Goal: Task Accomplishment & Management: Manage account settings

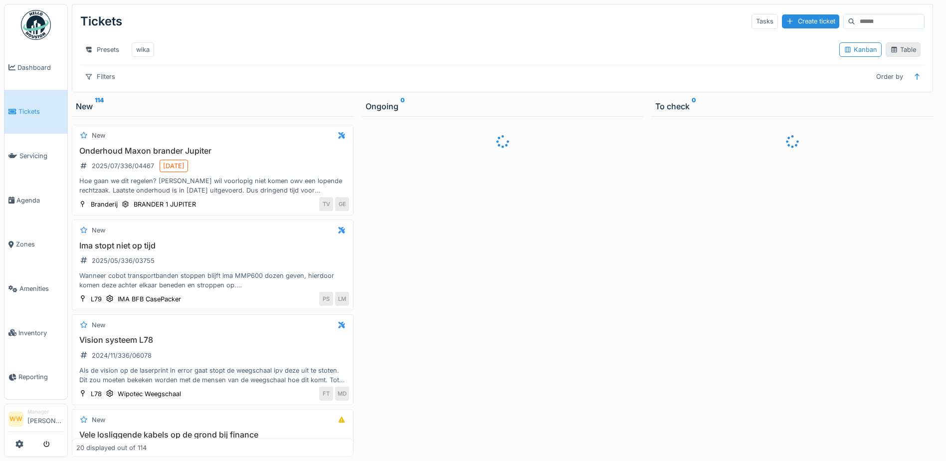
click at [907, 47] on div "Table" at bounding box center [903, 49] width 35 height 14
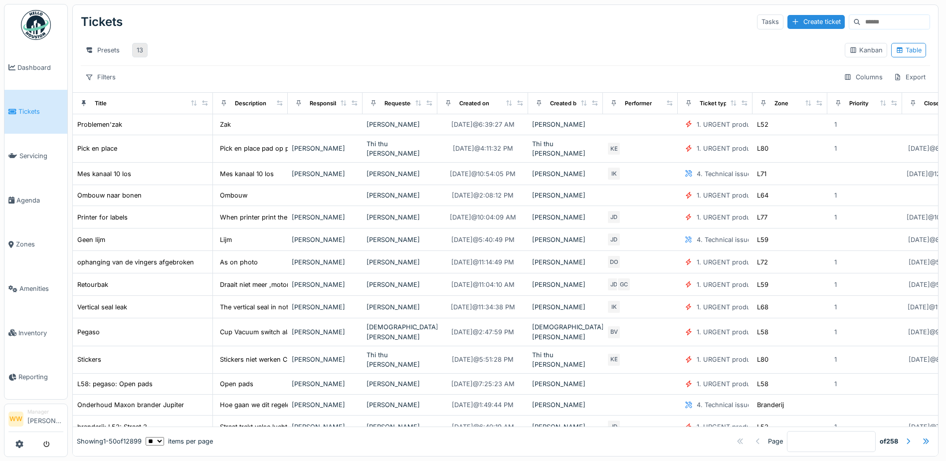
click at [145, 52] on div "13" at bounding box center [139, 50] width 15 height 14
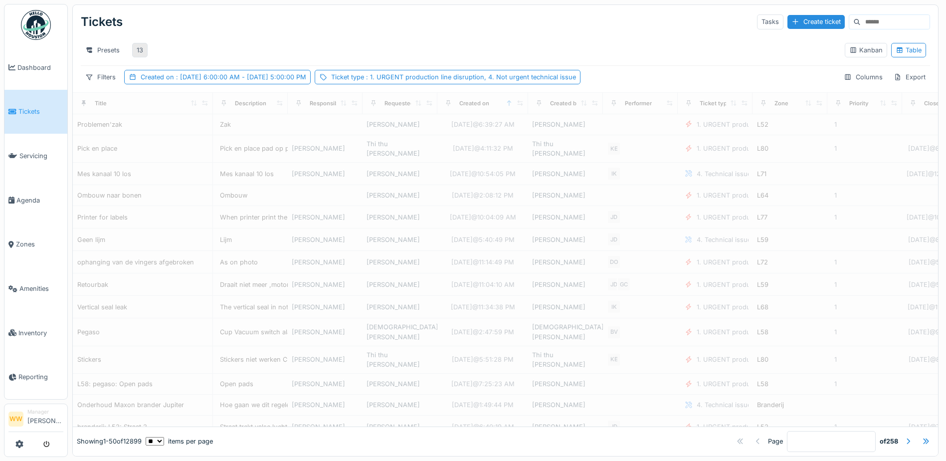
click at [144, 52] on div "13" at bounding box center [139, 50] width 15 height 14
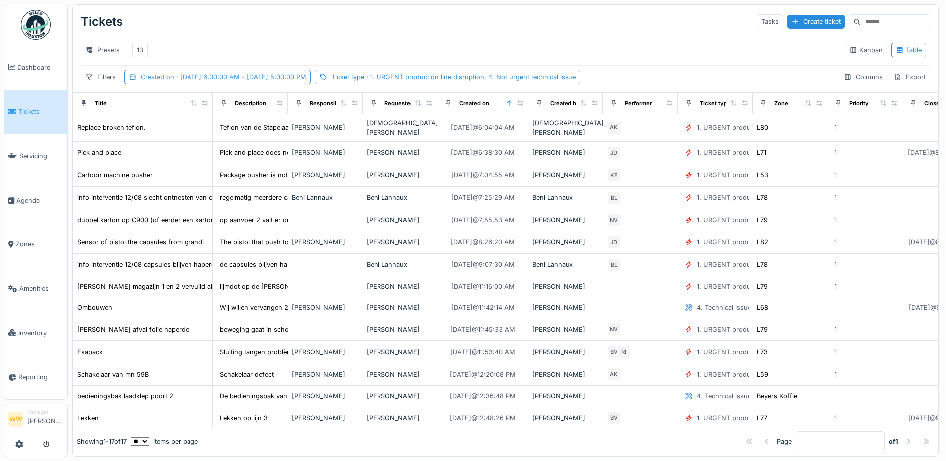
click at [293, 81] on span ": [DATE] 6:00:00 AM - [DATE] 5:00:00 PM" at bounding box center [240, 76] width 132 height 7
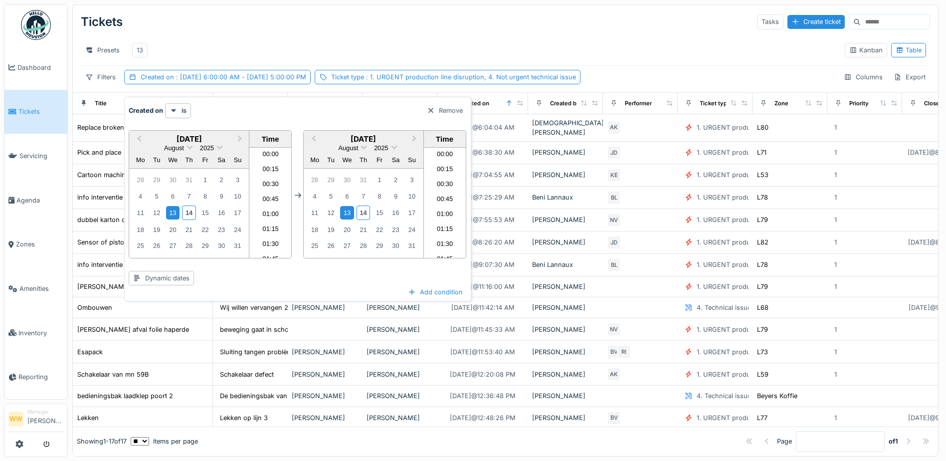
scroll to position [970, 0]
click at [188, 211] on div "14" at bounding box center [188, 213] width 13 height 14
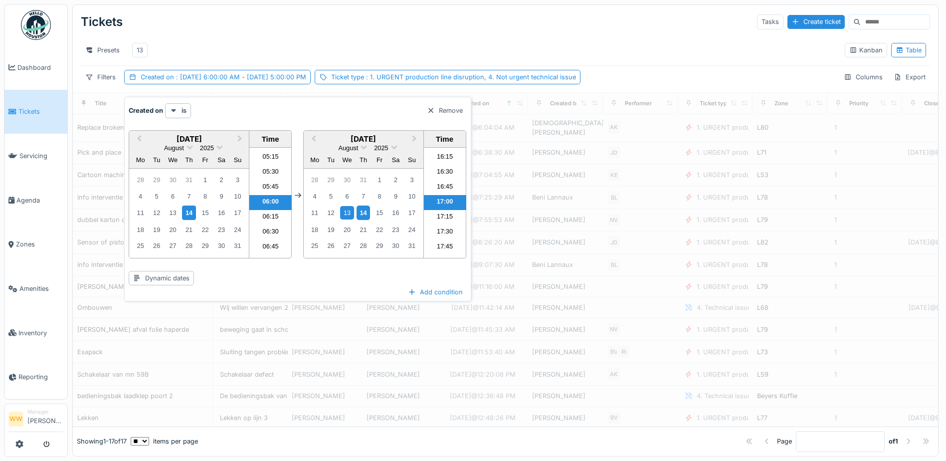
click at [363, 214] on div "14" at bounding box center [363, 213] width 13 height 14
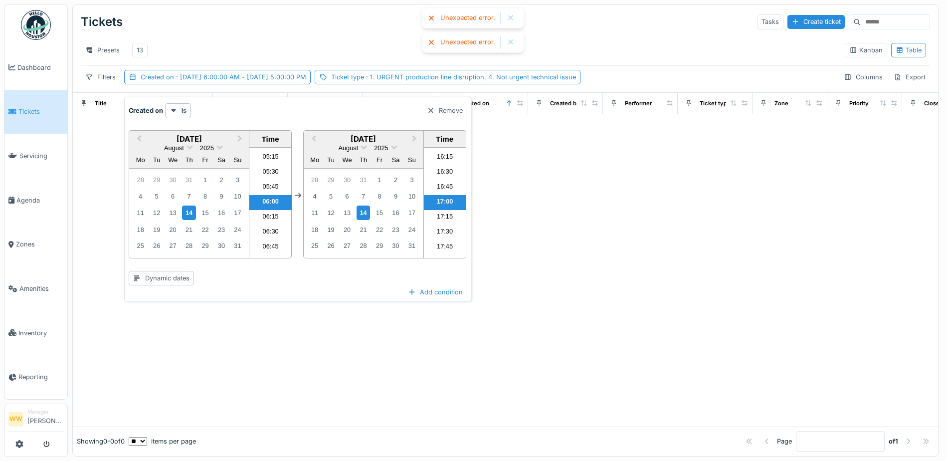
click at [349, 23] on div "Tickets Tasks Create ticket" at bounding box center [506, 22] width 850 height 26
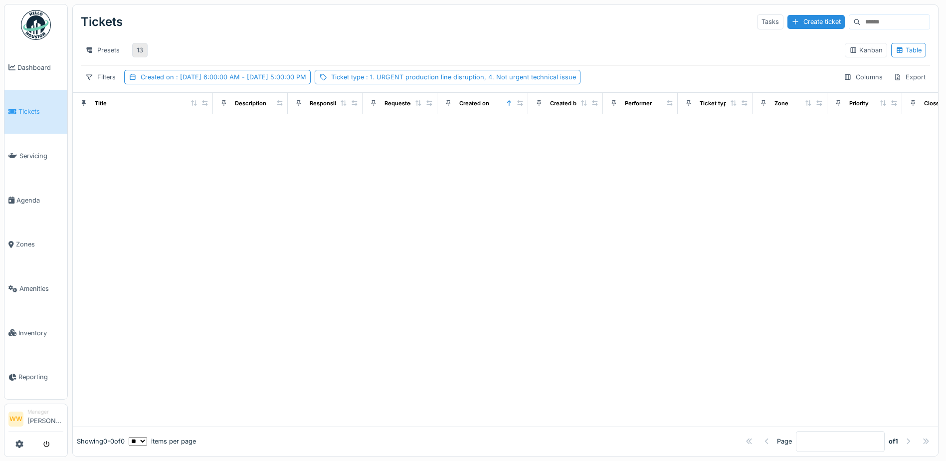
click at [142, 50] on div "13" at bounding box center [140, 49] width 6 height 9
click at [143, 50] on div "13" at bounding box center [140, 49] width 6 height 9
click at [141, 52] on div "13" at bounding box center [140, 49] width 6 height 9
drag, startPoint x: 216, startPoint y: 36, endPoint x: 148, endPoint y: 35, distance: 67.8
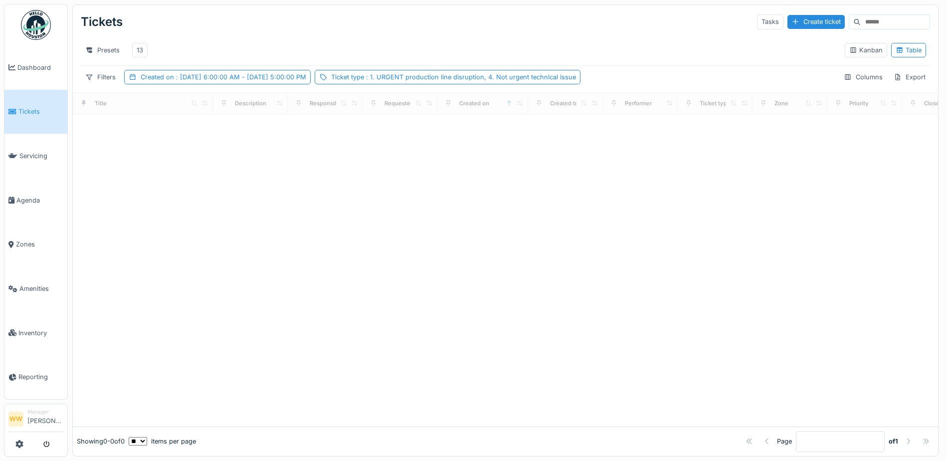
click at [216, 36] on div "Presets 13 Kanban Table" at bounding box center [506, 50] width 850 height 30
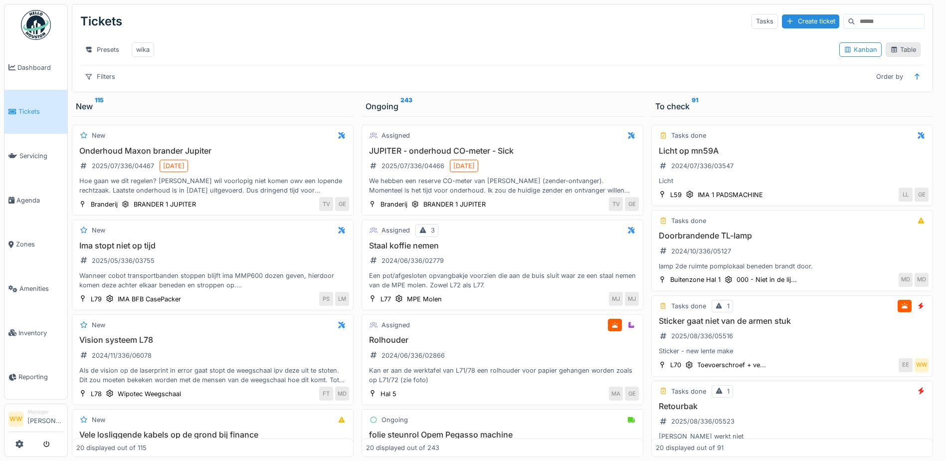
click at [893, 54] on div "Table" at bounding box center [903, 49] width 26 height 9
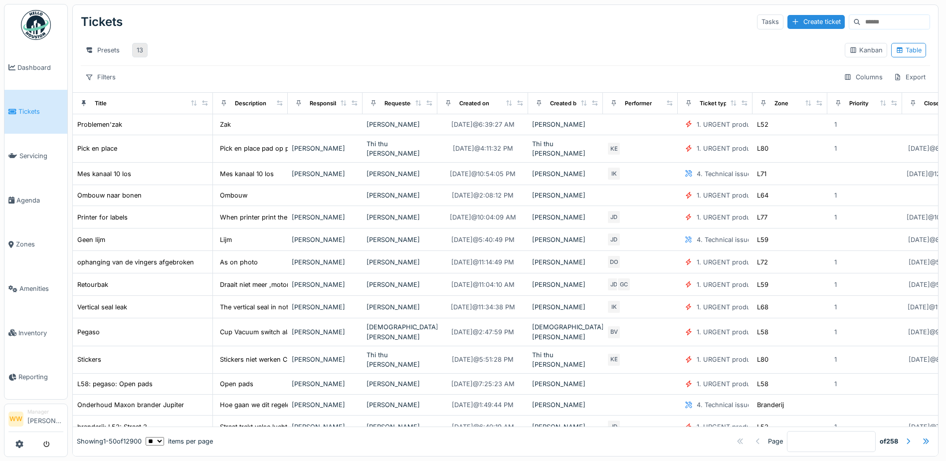
click at [148, 49] on div "13" at bounding box center [139, 50] width 15 height 14
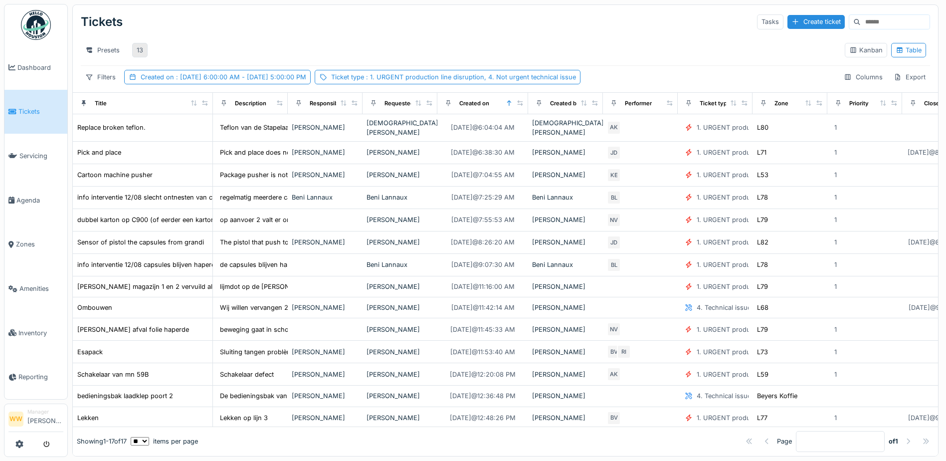
click at [140, 51] on div "13" at bounding box center [140, 49] width 6 height 9
click at [233, 81] on span ": [DATE] 6:00:00 AM - [DATE] 5:00:00 PM" at bounding box center [240, 76] width 132 height 7
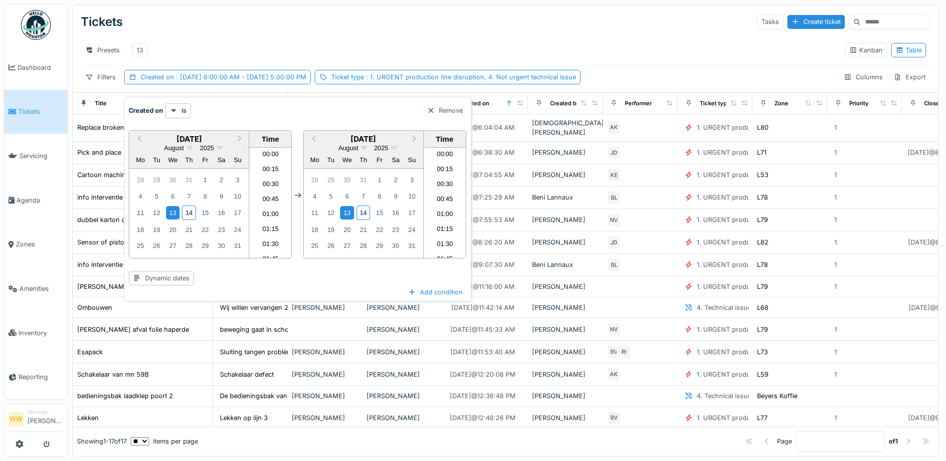
scroll to position [970, 0]
click at [185, 213] on div "14" at bounding box center [188, 213] width 13 height 14
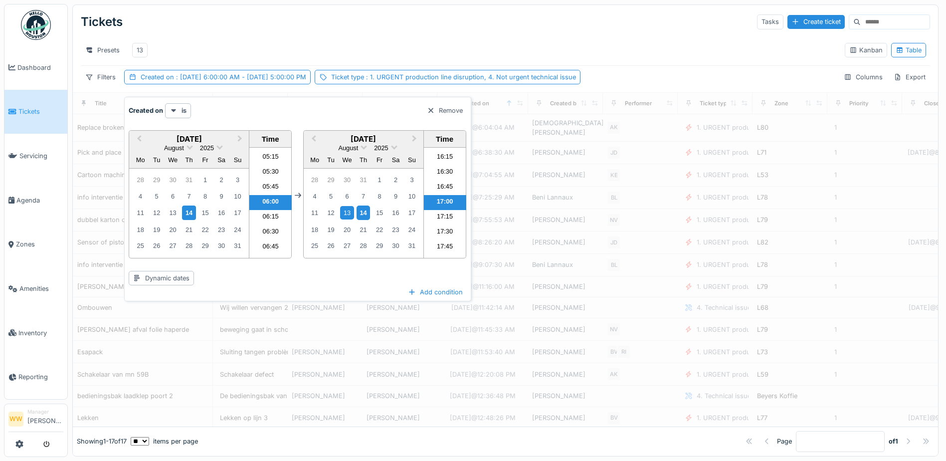
click at [360, 214] on div "14" at bounding box center [363, 213] width 13 height 14
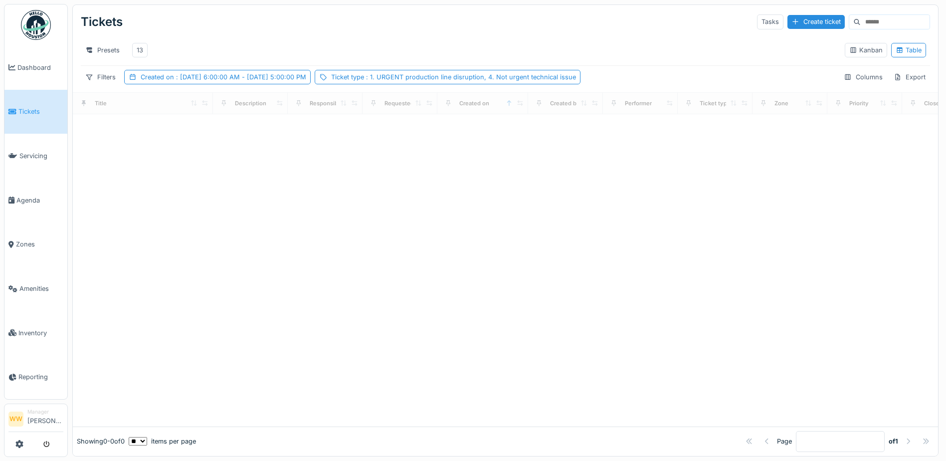
drag, startPoint x: 329, startPoint y: 30, endPoint x: 327, endPoint y: 25, distance: 5.2
click at [328, 28] on div "Tickets Tasks Create ticket" at bounding box center [506, 22] width 850 height 26
click at [157, 82] on div "Created on : [DATE] 6:00:00 AM - [DATE] 5:00:00 PM" at bounding box center [224, 76] width 166 height 9
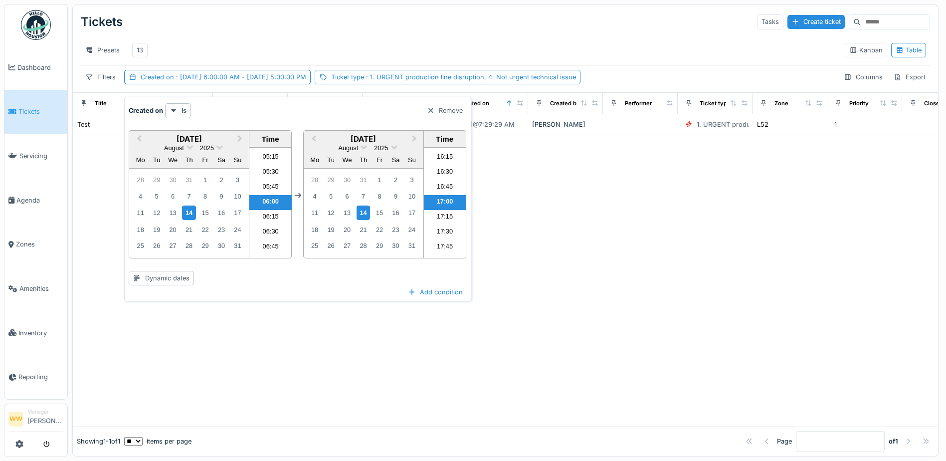
click at [189, 51] on div "Presets 13" at bounding box center [459, 50] width 756 height 22
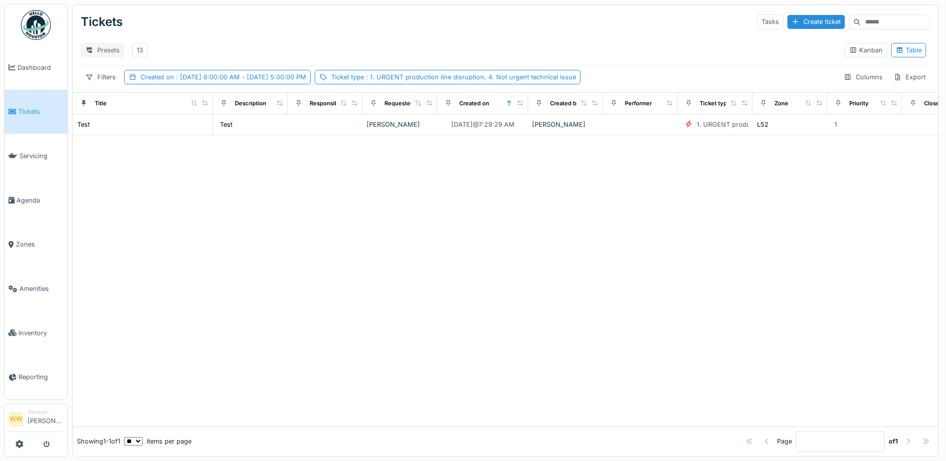
click at [108, 50] on div "Presets" at bounding box center [102, 50] width 43 height 14
click at [112, 74] on div "New view" at bounding box center [111, 72] width 57 height 15
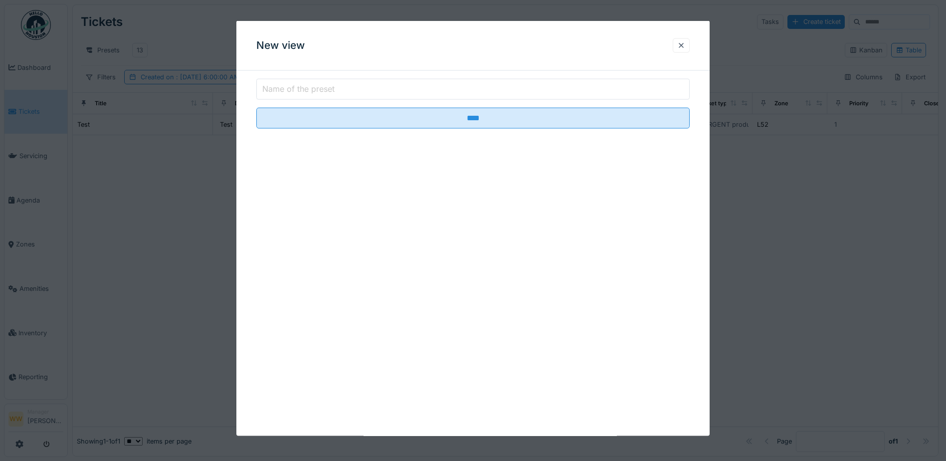
click at [308, 90] on label "Name of the preset" at bounding box center [298, 89] width 76 height 12
click at [308, 90] on input "Name of the preset" at bounding box center [473, 89] width 434 height 21
type input "**"
click at [256, 108] on input "****" at bounding box center [473, 118] width 434 height 21
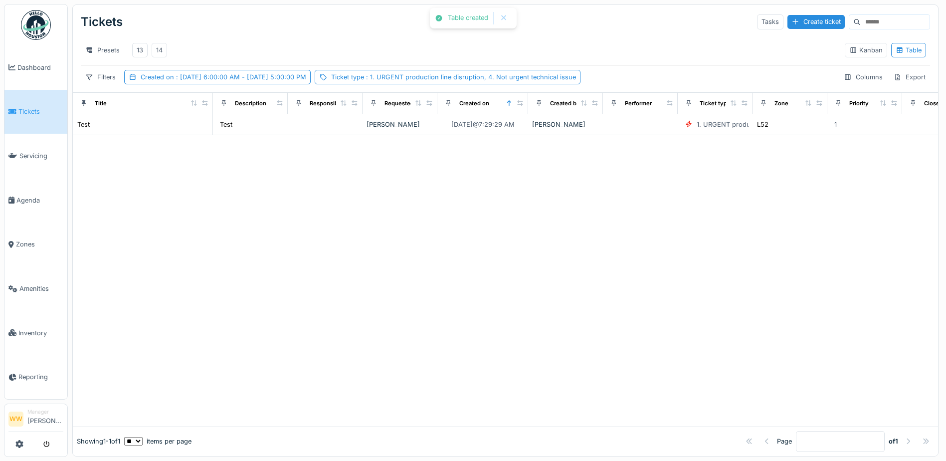
click at [284, 47] on div "Presets 13 14" at bounding box center [459, 50] width 756 height 22
click at [102, 50] on div "Presets" at bounding box center [102, 50] width 43 height 14
click at [261, 25] on div "Tickets Tasks Create ticket" at bounding box center [506, 22] width 850 height 26
click at [107, 45] on div "Presets" at bounding box center [102, 50] width 43 height 14
click at [119, 103] on div "Delete view" at bounding box center [111, 101] width 57 height 15
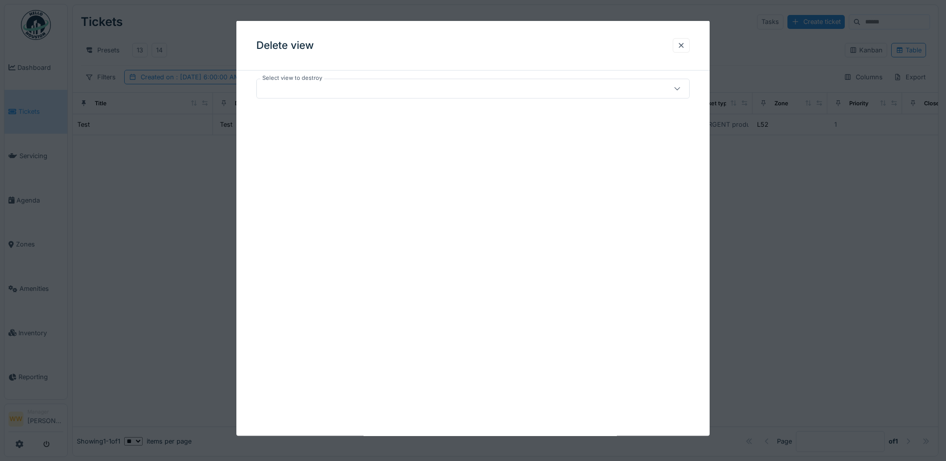
click at [361, 87] on div at bounding box center [448, 88] width 374 height 11
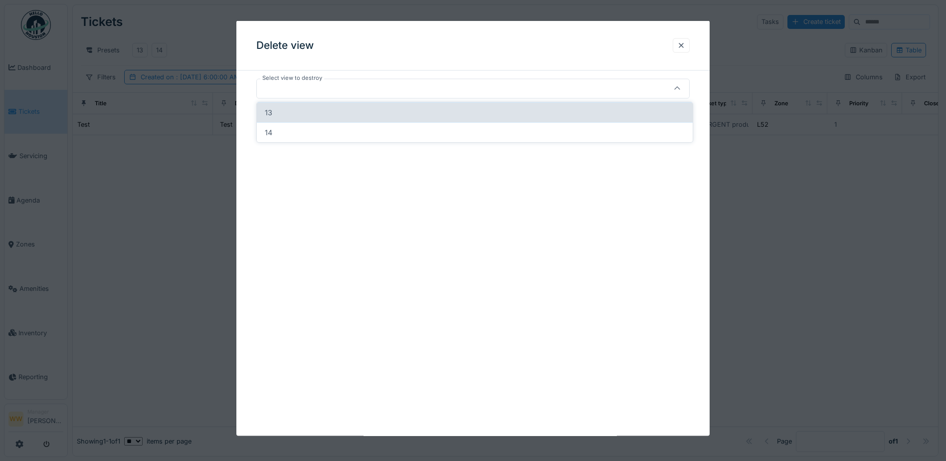
click at [319, 114] on div "13" at bounding box center [475, 112] width 436 height 20
type input "*****"
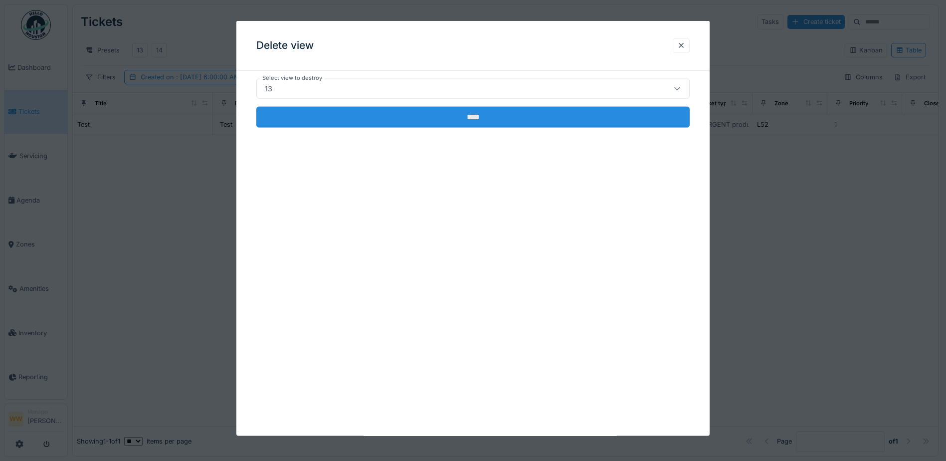
click at [375, 123] on input "****" at bounding box center [473, 117] width 434 height 21
click at [472, 119] on input "****" at bounding box center [473, 117] width 434 height 21
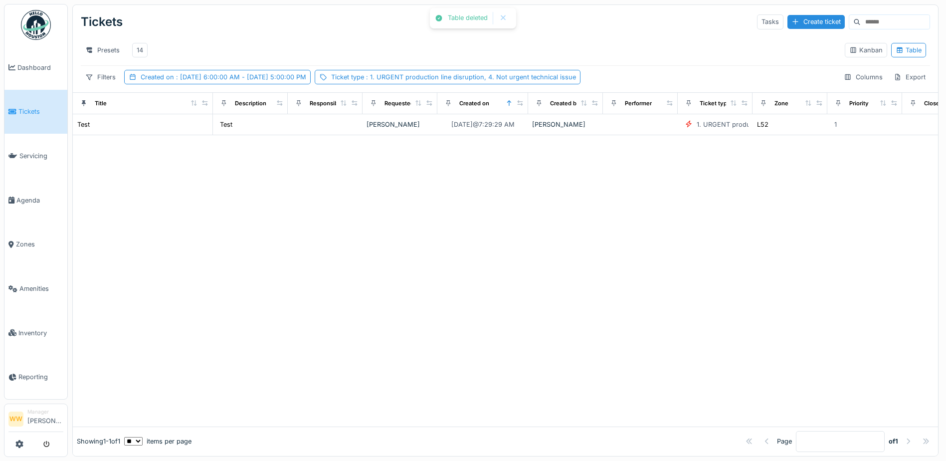
click at [444, 43] on div "Presets 14" at bounding box center [459, 50] width 756 height 22
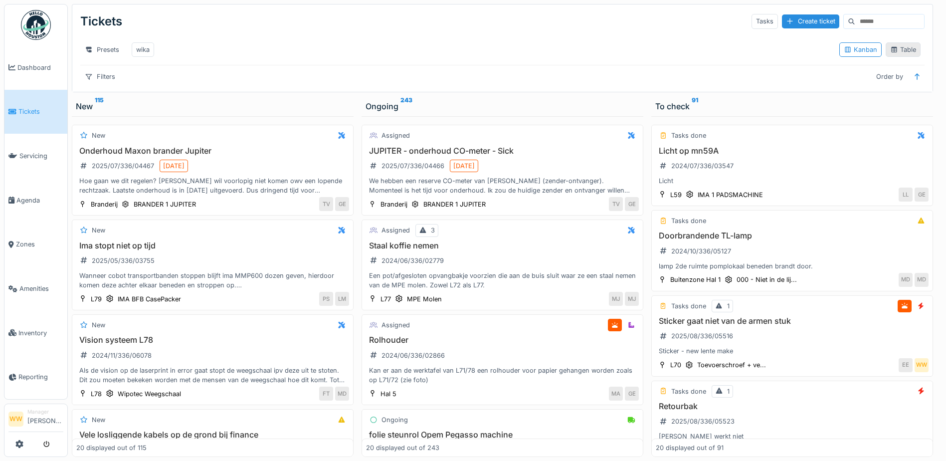
click at [900, 53] on div "Table" at bounding box center [903, 49] width 26 height 9
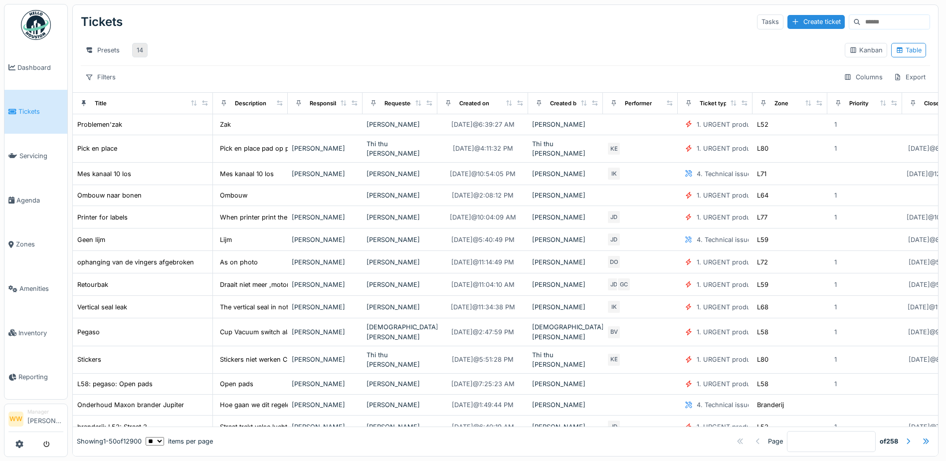
click at [141, 49] on div "14" at bounding box center [140, 49] width 6 height 9
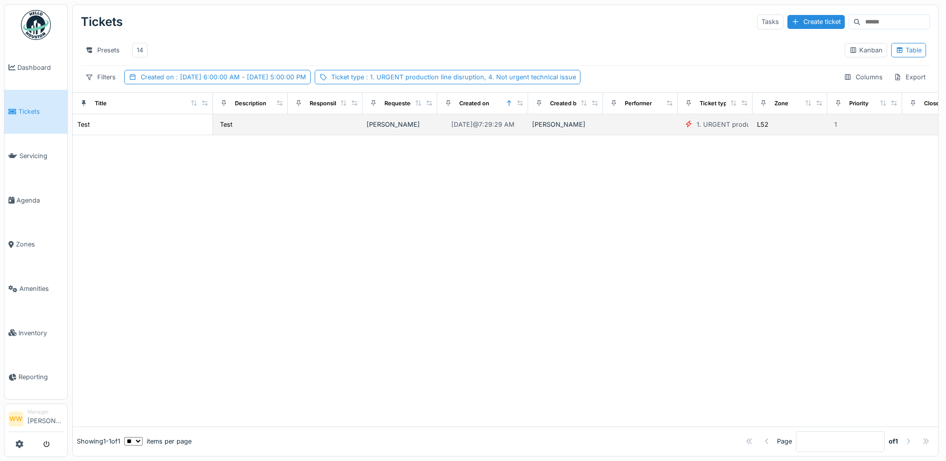
click at [390, 129] on div "[PERSON_NAME]" at bounding box center [400, 124] width 67 height 9
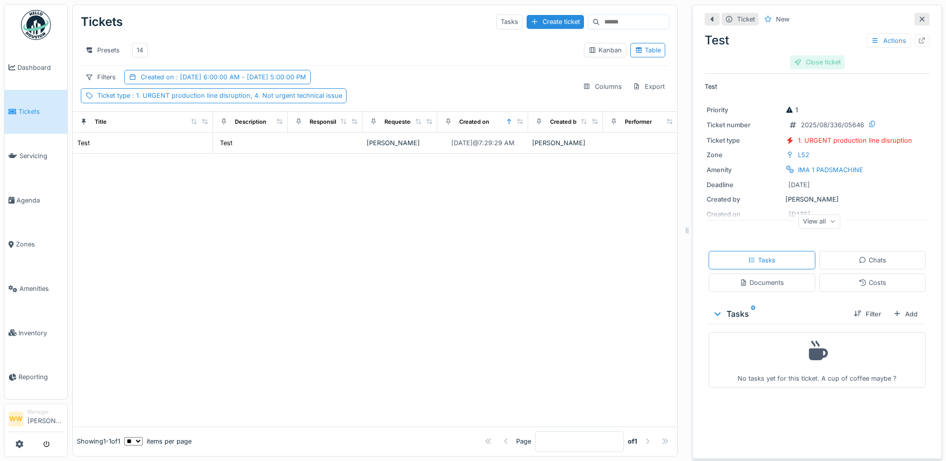
click at [818, 67] on div "Close ticket" at bounding box center [817, 61] width 55 height 13
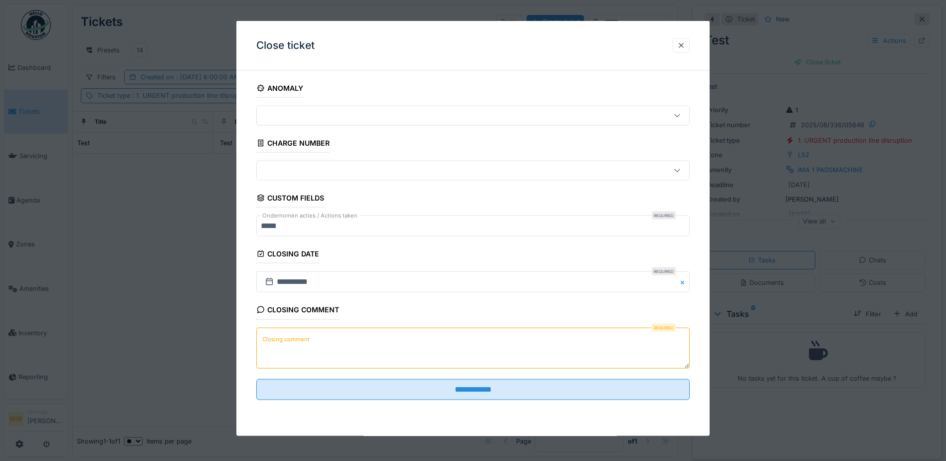
click at [374, 346] on textarea "Closing comment" at bounding box center [473, 347] width 434 height 41
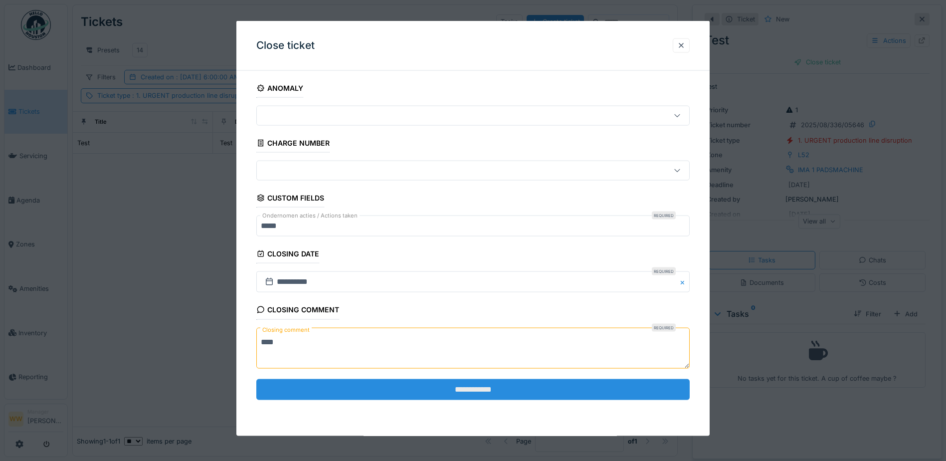
type textarea "****"
click at [478, 386] on input "**********" at bounding box center [473, 389] width 434 height 21
